Goal: Task Accomplishment & Management: Manage account settings

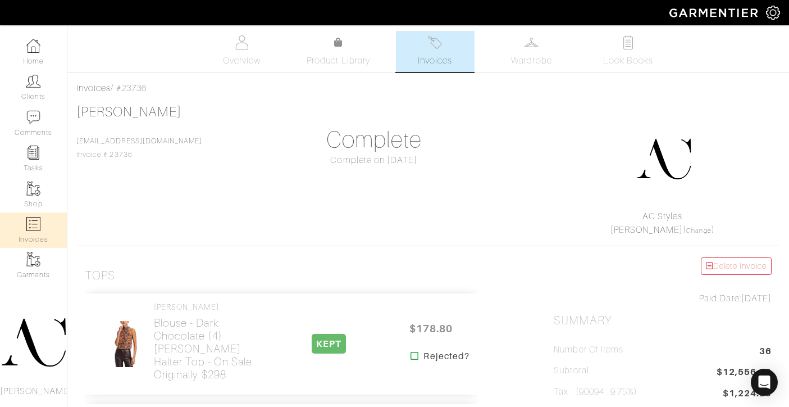
click at [26, 219] on img at bounding box center [33, 224] width 14 height 14
select select
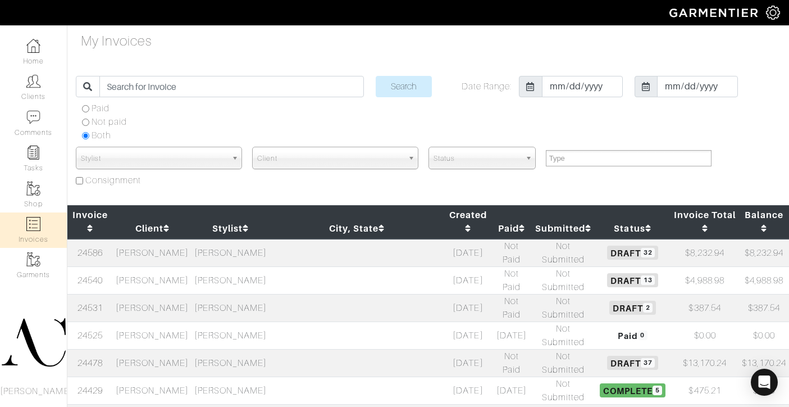
click at [328, 266] on td at bounding box center [357, 280] width 175 height 28
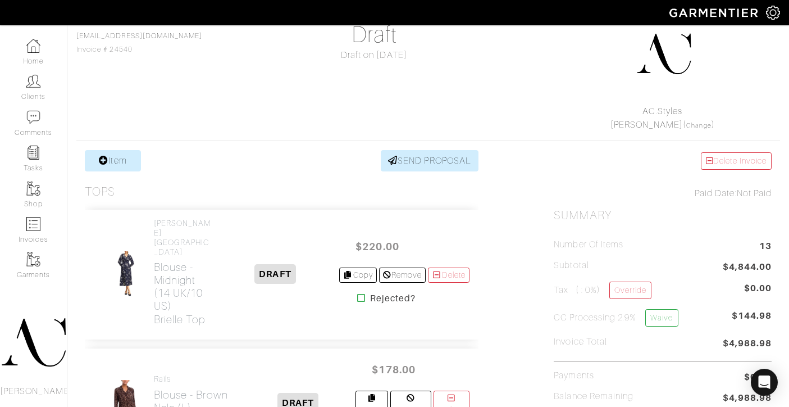
scroll to position [196, 0]
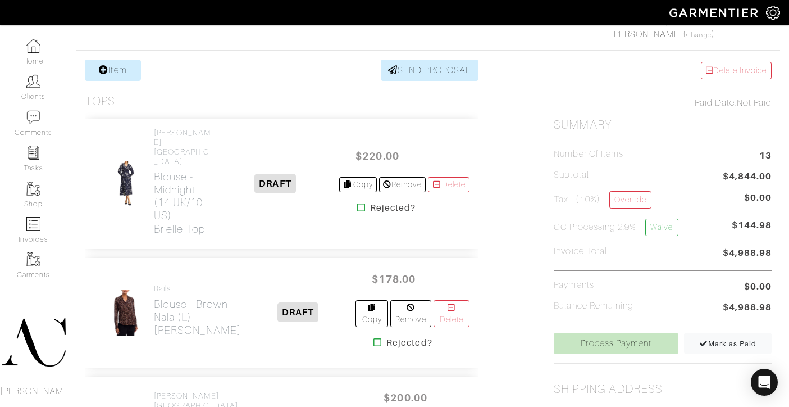
click at [357, 203] on icon at bounding box center [361, 207] width 8 height 9
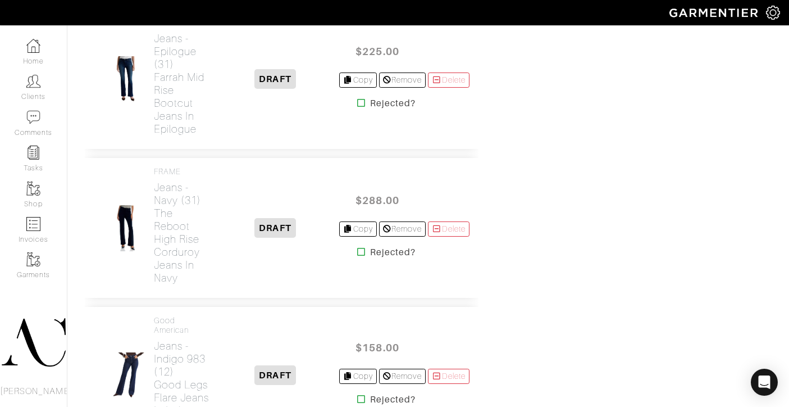
scroll to position [738, 0]
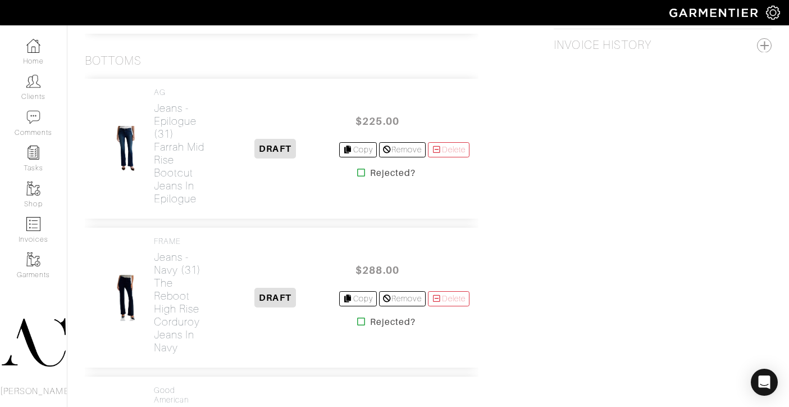
click at [357, 177] on icon at bounding box center [361, 172] width 8 height 9
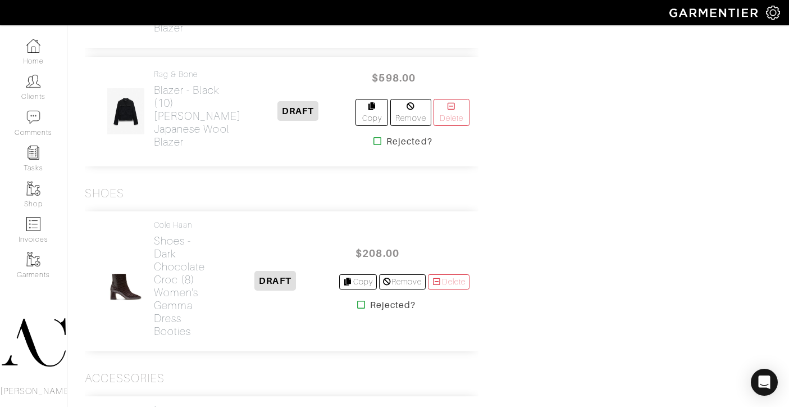
scroll to position [1317, 0]
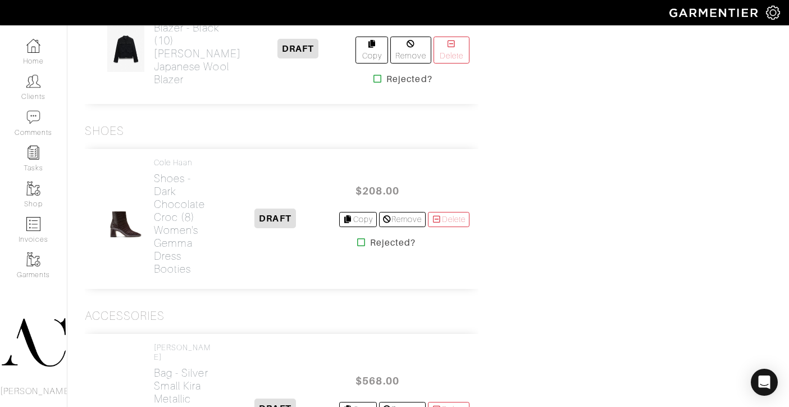
click at [357, 247] on icon at bounding box center [361, 242] width 8 height 9
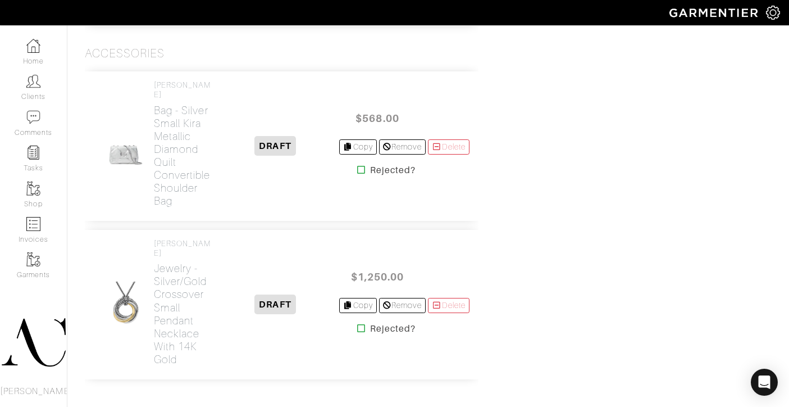
scroll to position [1457, 0]
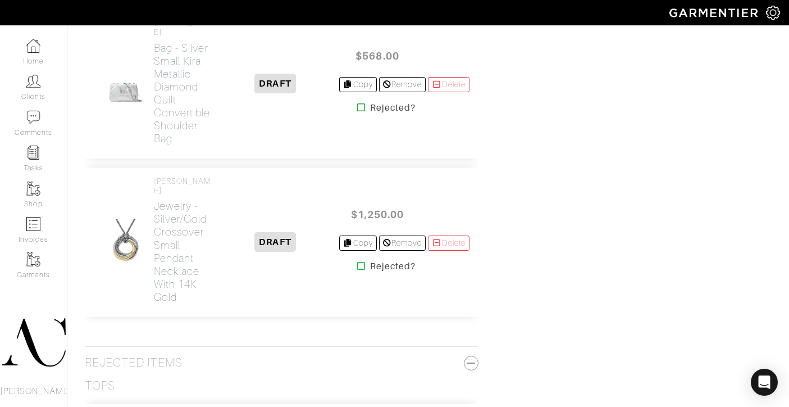
click at [359, 112] on icon at bounding box center [361, 107] width 8 height 9
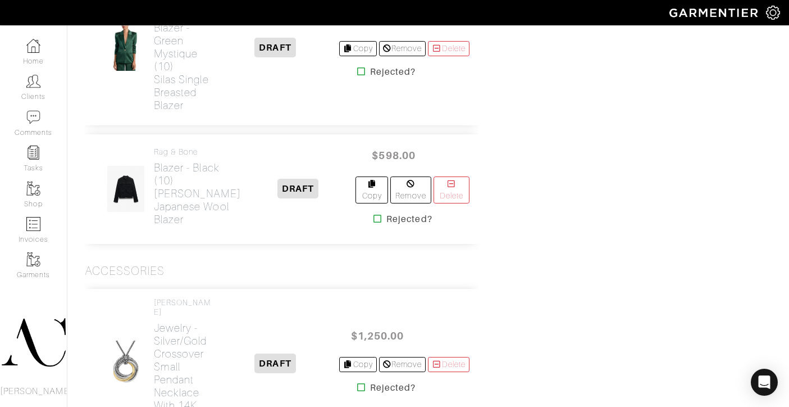
scroll to position [1438, 0]
